Goal: Task Accomplishment & Management: Use online tool/utility

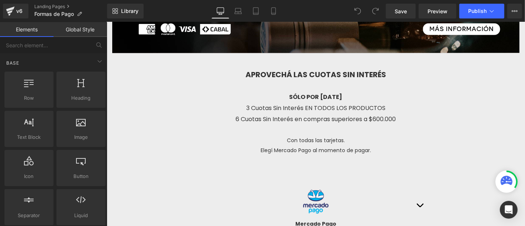
scroll to position [164, 0]
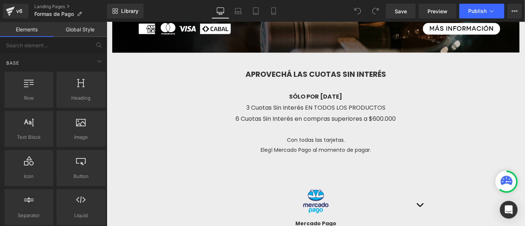
click at [326, 79] on strong "APROVECHÁ LAS CUOTAS SIN INTERÉS" at bounding box center [315, 74] width 141 height 10
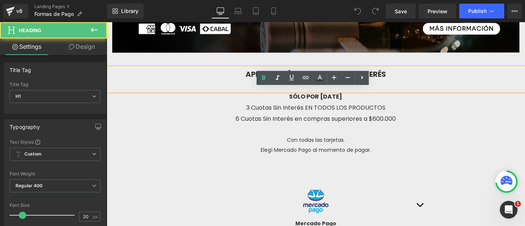
scroll to position [0, 0]
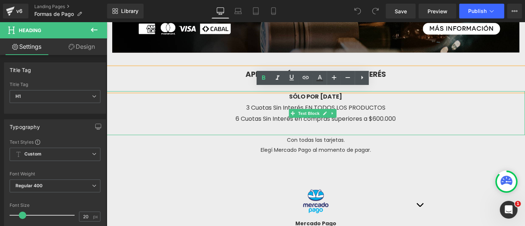
click at [311, 101] on strong "SÓLO POR [DATE]" at bounding box center [315, 96] width 53 height 8
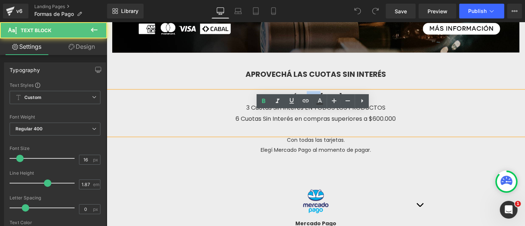
click at [311, 101] on strong "SÓLO POR [DATE]" at bounding box center [315, 96] width 53 height 8
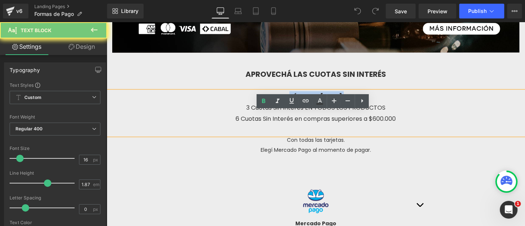
click at [311, 101] on strong "SÓLO POR [DATE]" at bounding box center [315, 96] width 53 height 8
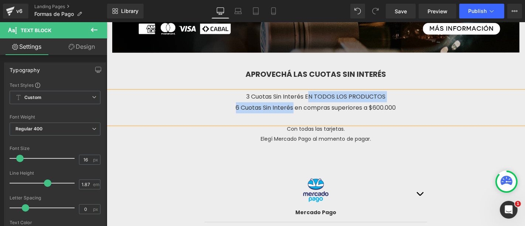
drag, startPoint x: 305, startPoint y: 115, endPoint x: 292, endPoint y: 125, distance: 16.7
click at [290, 124] on div "3 Cuotas Sin Interés EN TODOS LOS PRODUCTOS 6 Cuotas Sin Interés en compras sup…" at bounding box center [315, 107] width 419 height 33
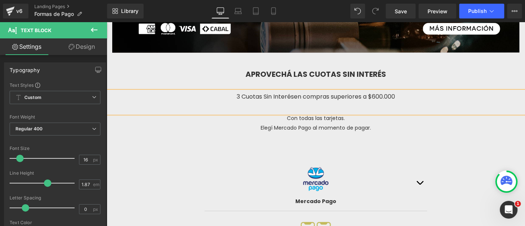
click at [372, 101] on span "en compras superiores a $600.000" at bounding box center [344, 96] width 101 height 8
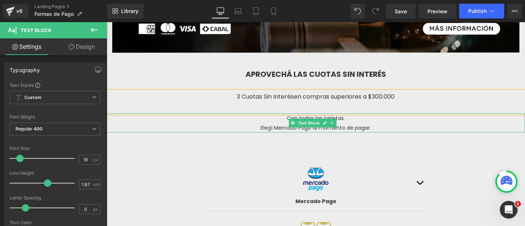
click at [390, 132] on p "Elegí Mercado Pago al momento de pagar." at bounding box center [315, 128] width 419 height 10
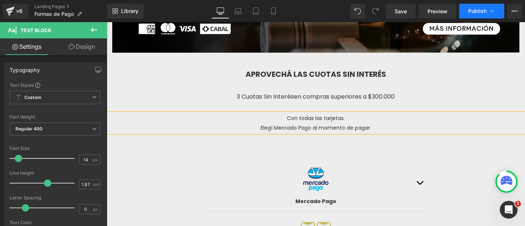
click at [483, 15] on button "Publish" at bounding box center [482, 11] width 45 height 15
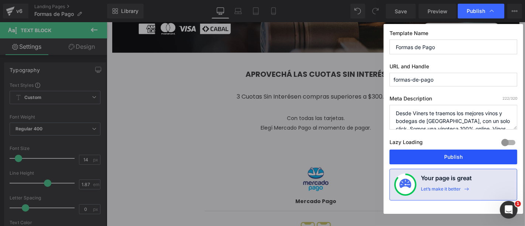
click at [464, 156] on button "Publish" at bounding box center [454, 157] width 128 height 15
